Goal: Transaction & Acquisition: Purchase product/service

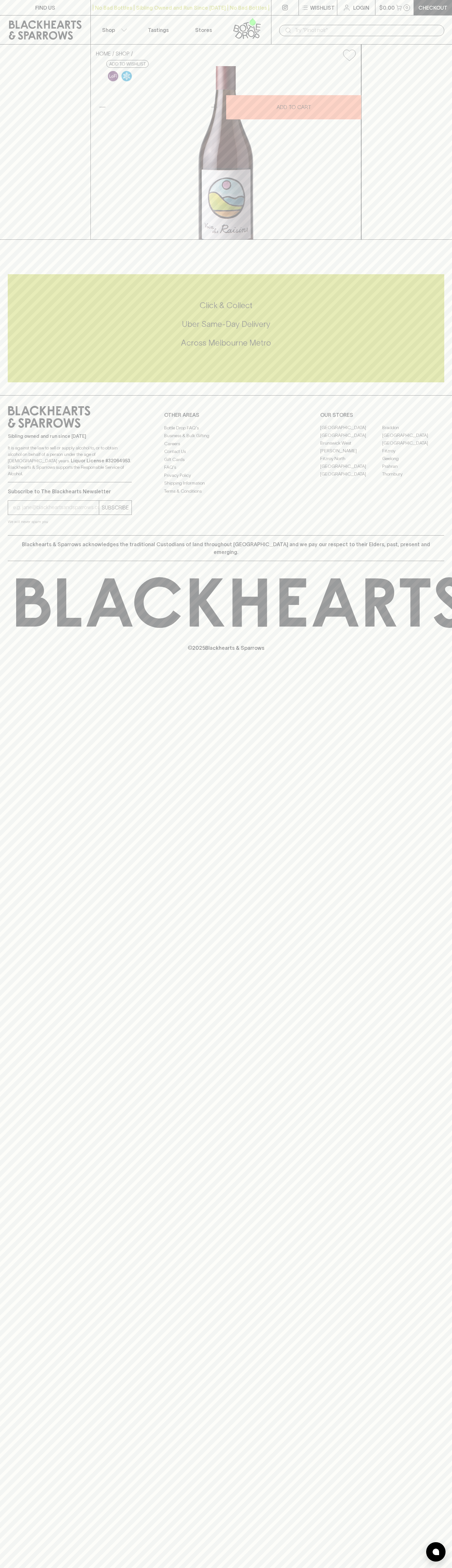
click at [387, 30] on input "text" at bounding box center [366, 30] width 144 height 10
click at [420, 413] on div "FIND US | No Bad Bottles | Sibling Owned and Run Since 2006 | No Bad Bottles | …" at bounding box center [226, 784] width 452 height 1568
click at [145, 1567] on html "FIND US | No Bad Bottles | Sibling Owned and Run Since 2006 | No Bad Bottles | …" at bounding box center [226, 784] width 452 height 1568
click at [3, 535] on div "Sibling owned and run since 2006 It is against the law to sell or supply alcoho…" at bounding box center [226, 465] width 452 height 140
